Goal: Task Accomplishment & Management: Manage account settings

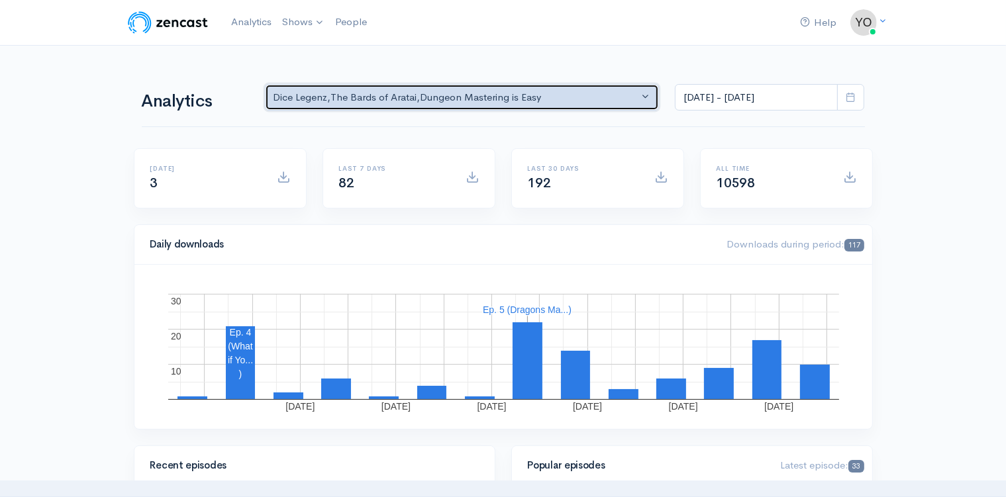
click at [648, 95] on button "Dice Legenz , The Bards of Aratai , Dungeon Mastering is Easy" at bounding box center [462, 97] width 395 height 27
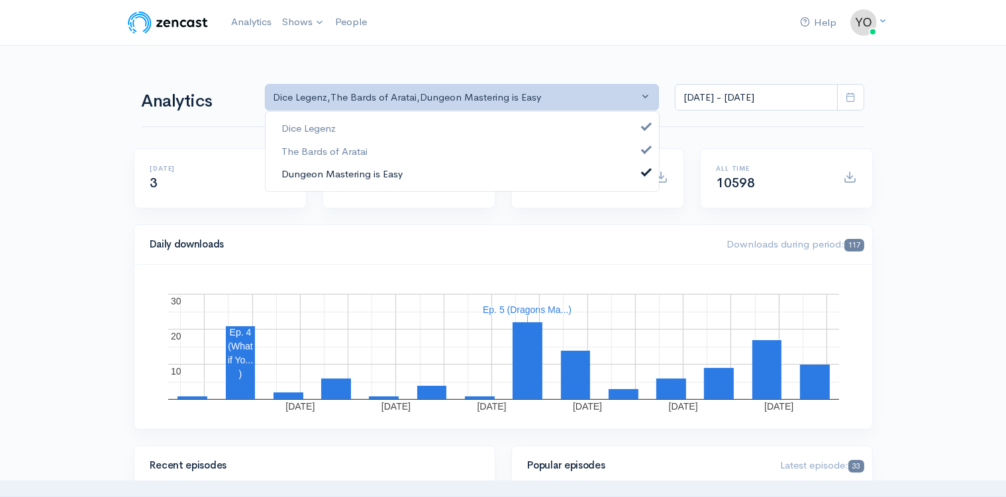
click at [645, 173] on span at bounding box center [646, 171] width 5 height 10
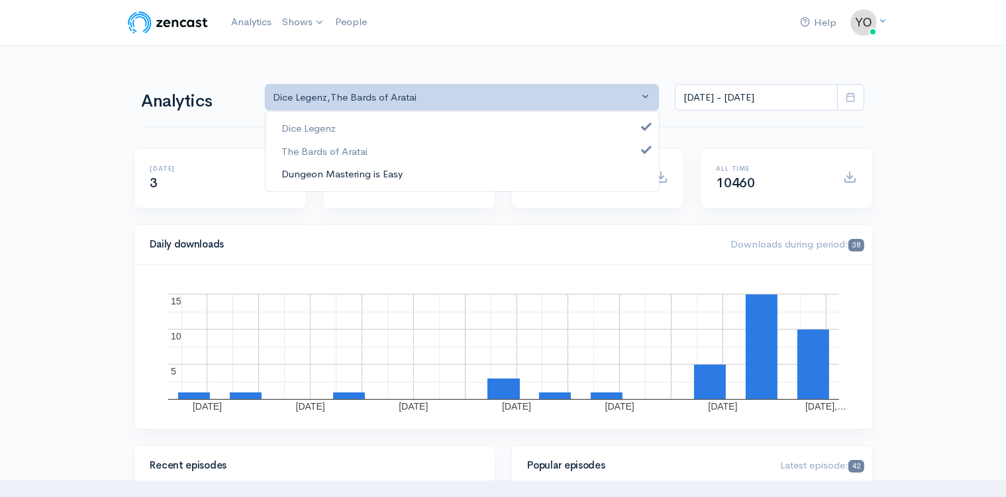
click at [645, 176] on link "Dungeon Mastering is Easy" at bounding box center [462, 174] width 393 height 23
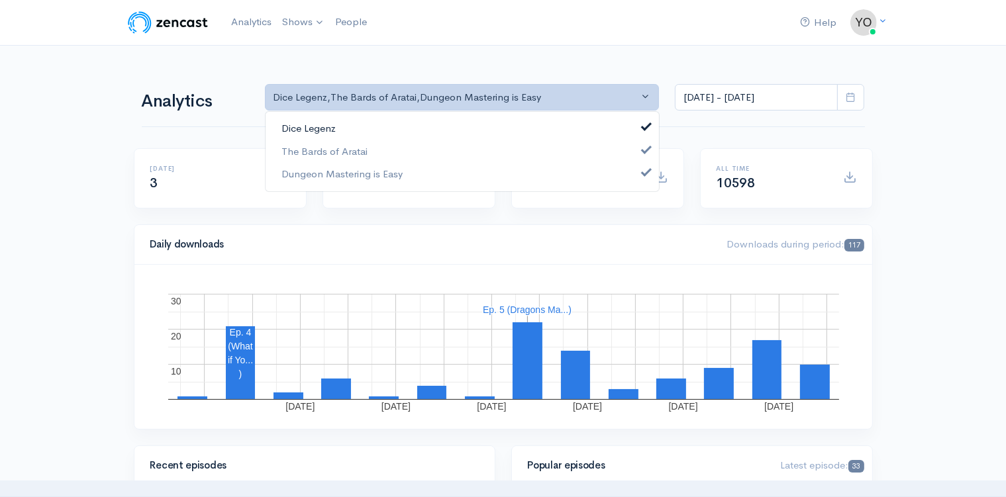
click at [644, 126] on span at bounding box center [646, 126] width 5 height 10
click at [647, 148] on span at bounding box center [646, 148] width 5 height 10
select select "15926"
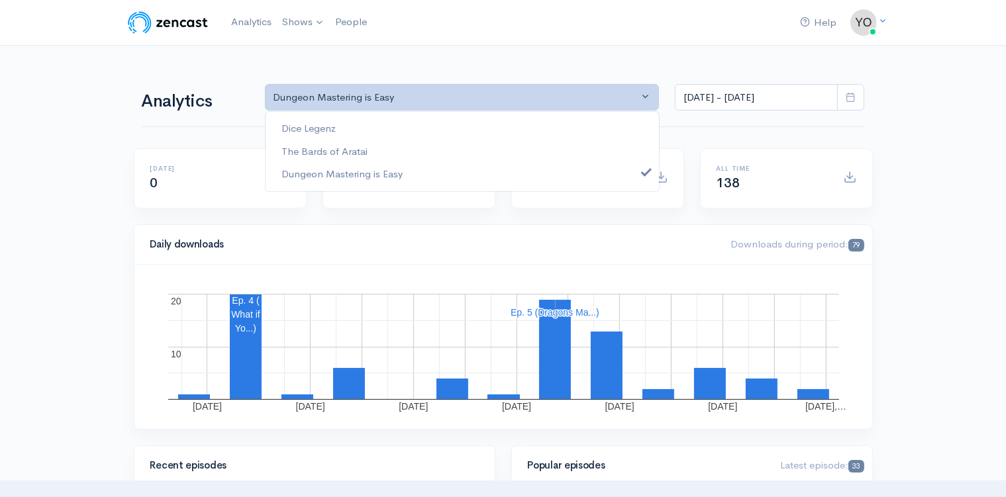
click at [849, 97] on icon at bounding box center [851, 97] width 10 height 10
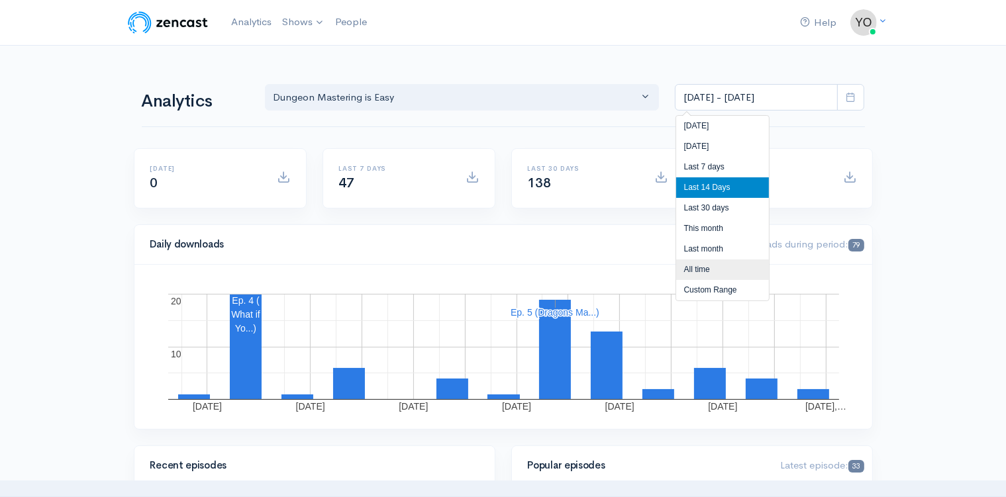
click at [726, 276] on li "All time" at bounding box center [722, 270] width 93 height 21
type input "[DATE] - [DATE]"
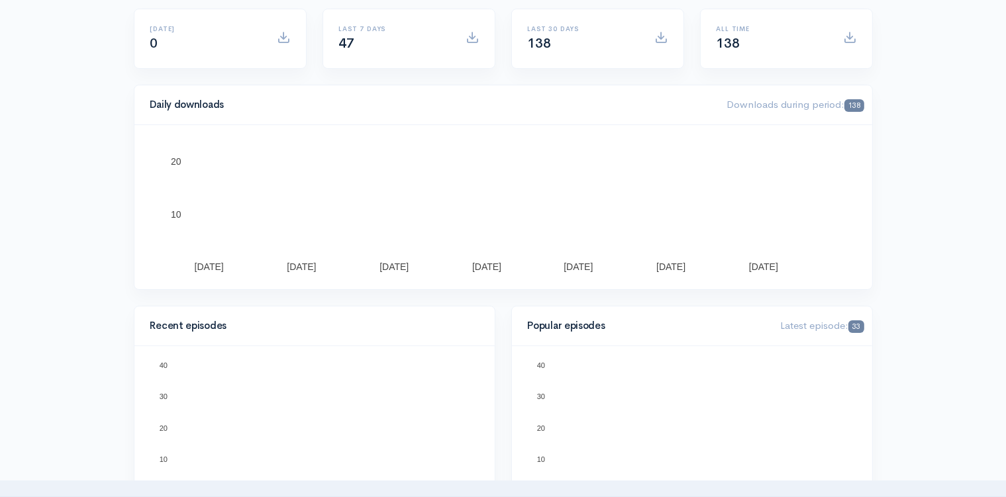
scroll to position [209, 0]
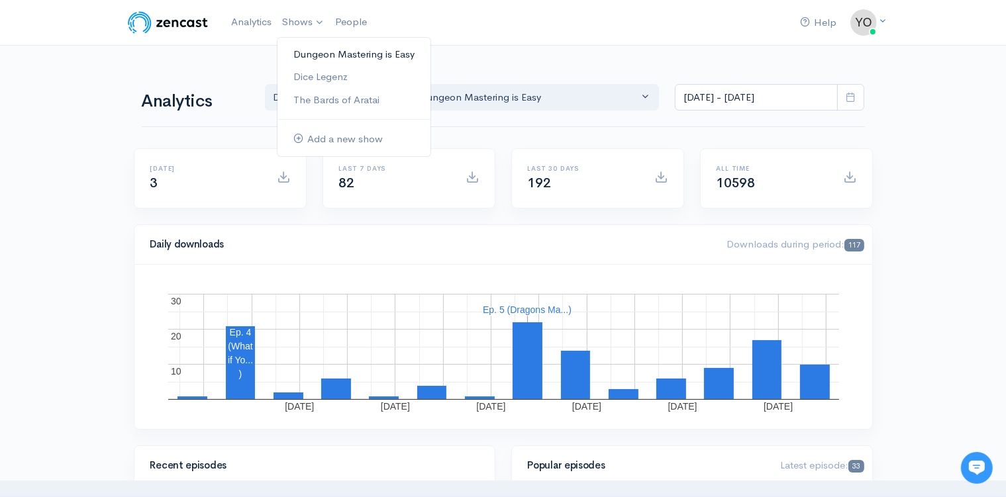
click at [307, 52] on link "Dungeon Mastering is Easy" at bounding box center [353, 54] width 153 height 23
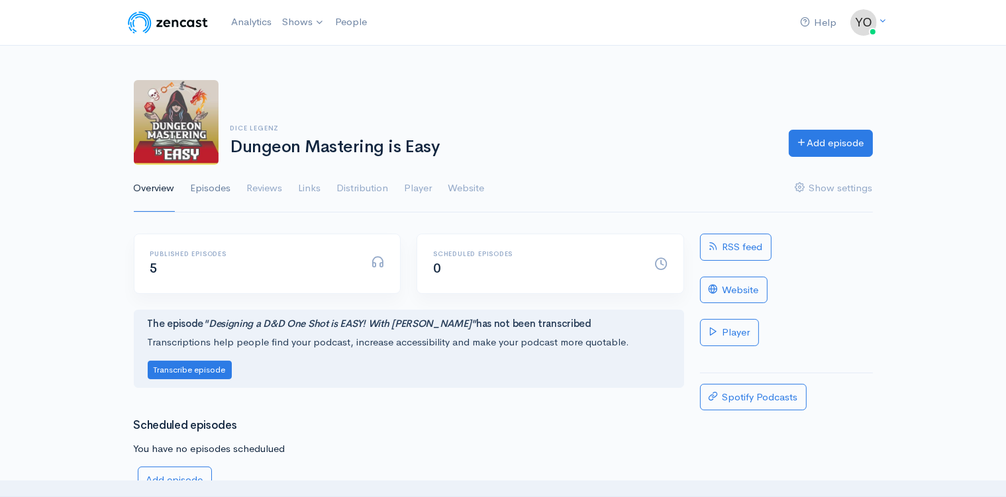
click at [207, 189] on link "Episodes" at bounding box center [211, 189] width 40 height 48
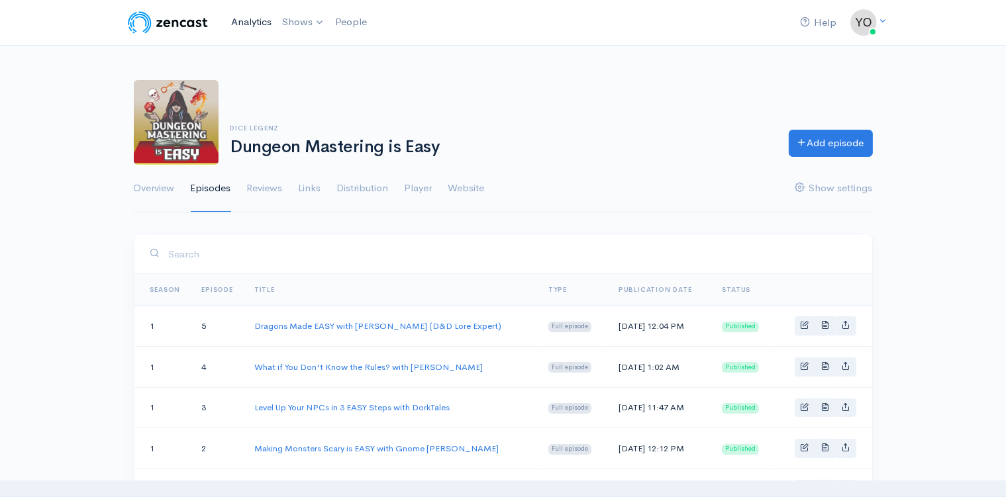
click at [256, 20] on link "Analytics" at bounding box center [251, 22] width 51 height 28
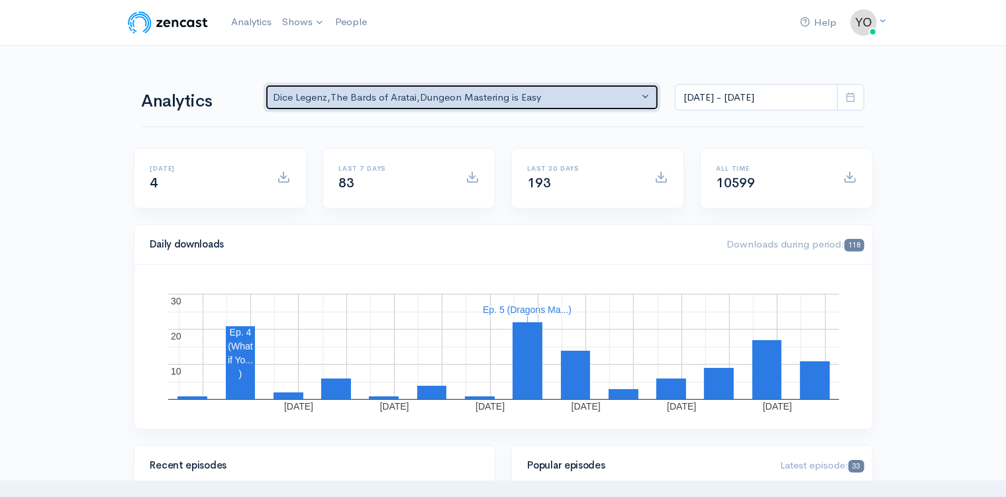
click at [641, 99] on button "Dice Legenz , The Bards of Aratai , Dungeon Mastering is Easy" at bounding box center [462, 97] width 395 height 27
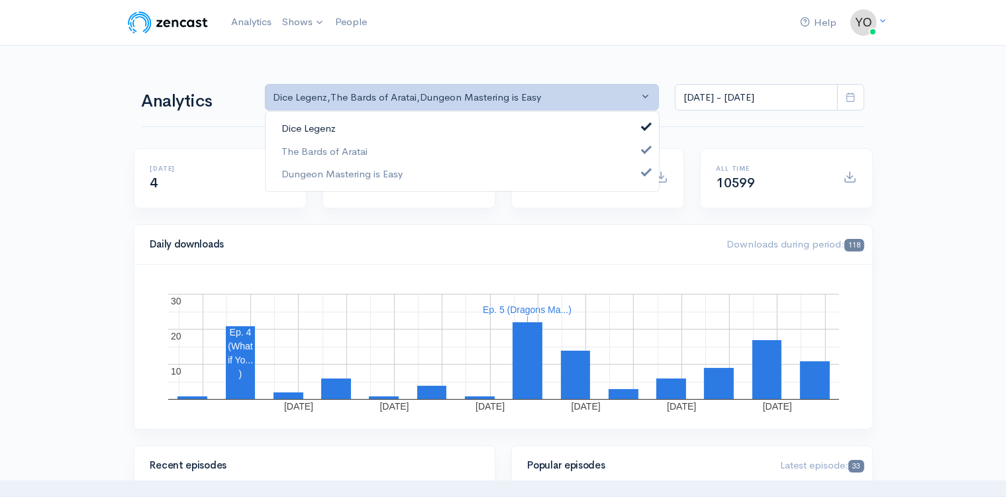
click at [644, 127] on span at bounding box center [646, 126] width 5 height 10
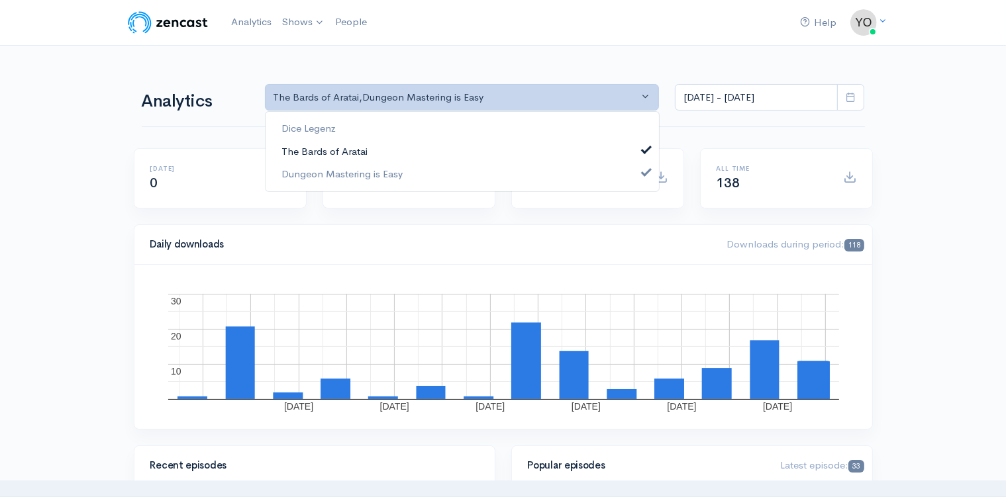
click at [646, 144] on span at bounding box center [646, 148] width 5 height 10
select select "15926"
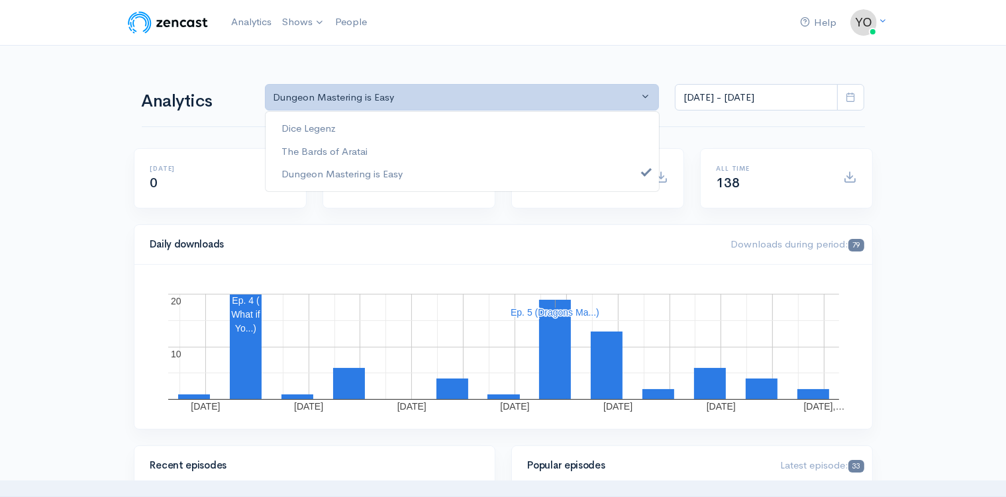
click at [852, 97] on icon at bounding box center [851, 97] width 10 height 10
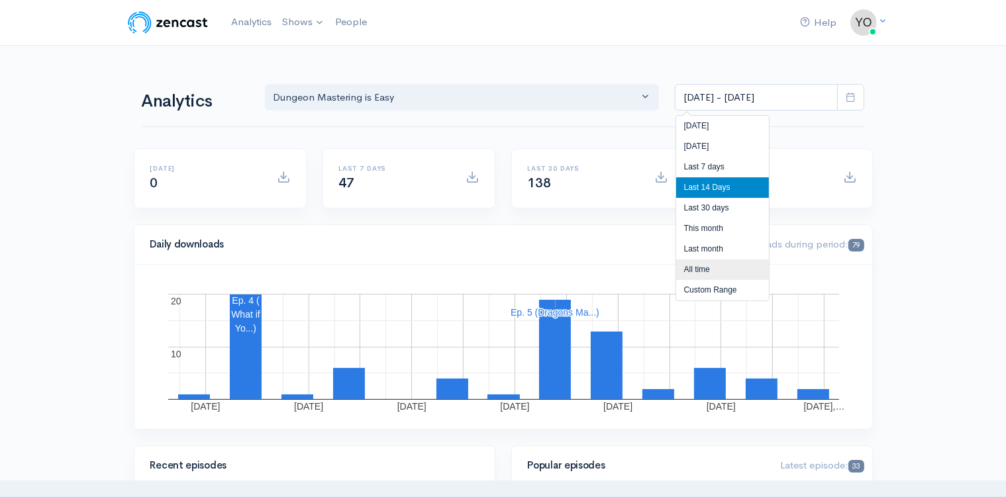
click at [718, 273] on li "All time" at bounding box center [722, 270] width 93 height 21
type input "[DATE] - [DATE]"
